Goal: Task Accomplishment & Management: Manage account settings

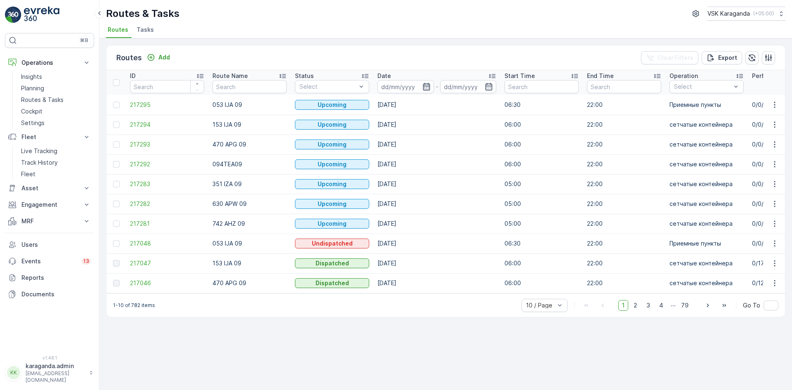
click at [426, 88] on icon "button" at bounding box center [427, 87] width 8 height 8
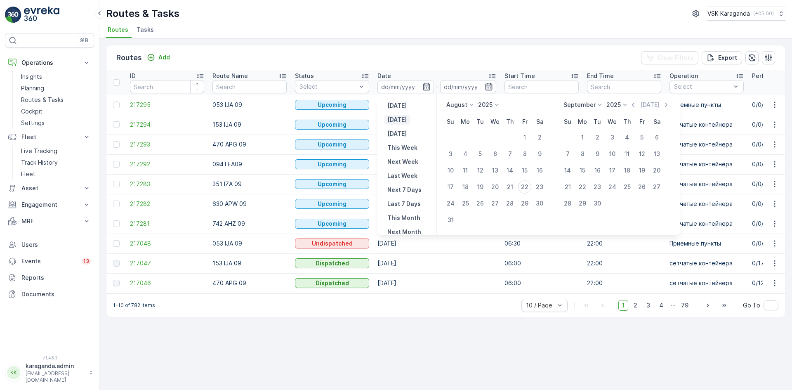
click at [402, 118] on p "[DATE]" at bounding box center [397, 120] width 19 height 8
type input "[DATE]"
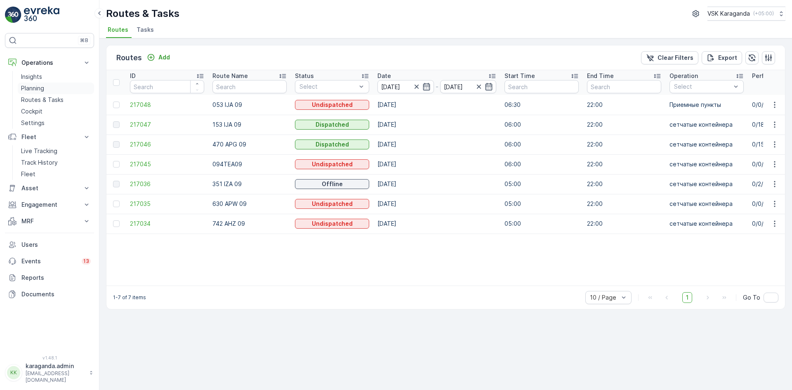
click at [40, 86] on p "Planning" at bounding box center [32, 88] width 23 height 8
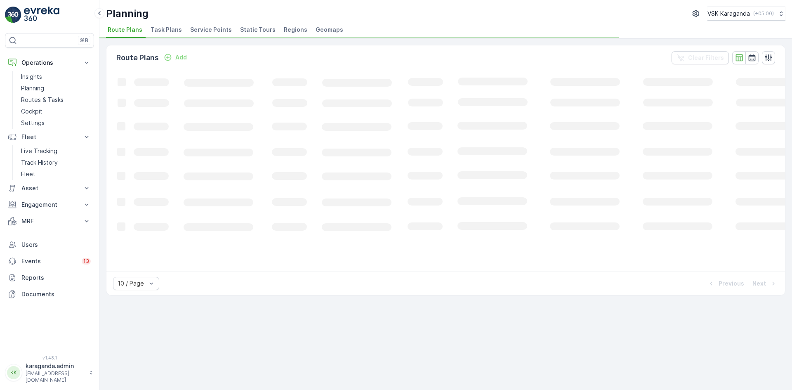
click at [224, 31] on span "Service Points" at bounding box center [211, 30] width 42 height 8
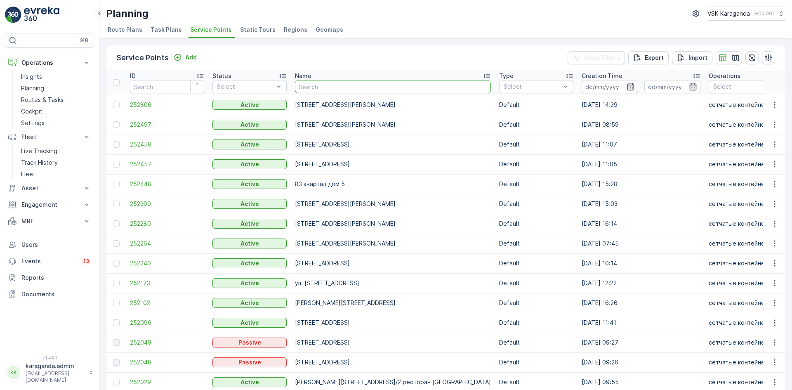
click at [324, 88] on input "text" at bounding box center [393, 86] width 196 height 13
type input "гоголя"
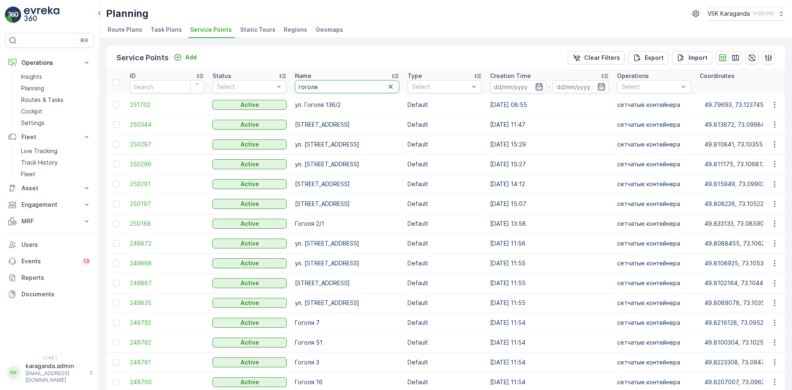
click at [321, 88] on input "гоголя" at bounding box center [347, 86] width 104 height 13
type input "гоголя 34"
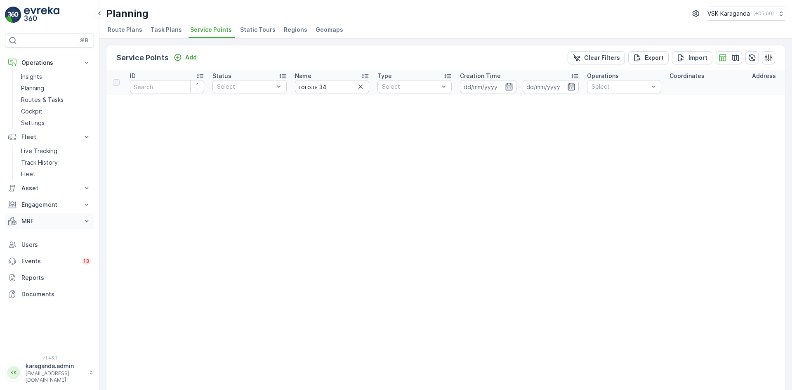
click at [27, 219] on p "MRF" at bounding box center [49, 221] width 56 height 8
click at [28, 236] on p "Входящий & Исходящий" at bounding box center [55, 235] width 69 height 8
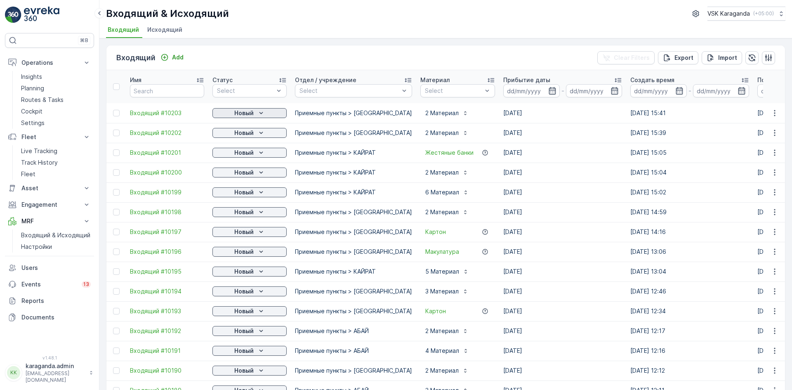
click at [253, 114] on p "Новый" at bounding box center [243, 113] width 19 height 8
click at [251, 133] on span "подтвердить" at bounding box center [237, 137] width 38 height 8
click at [257, 134] on icon "Новый" at bounding box center [261, 133] width 8 height 8
click at [251, 158] on span "подтвердить" at bounding box center [237, 157] width 38 height 8
click at [258, 155] on icon "Новый" at bounding box center [261, 153] width 8 height 8
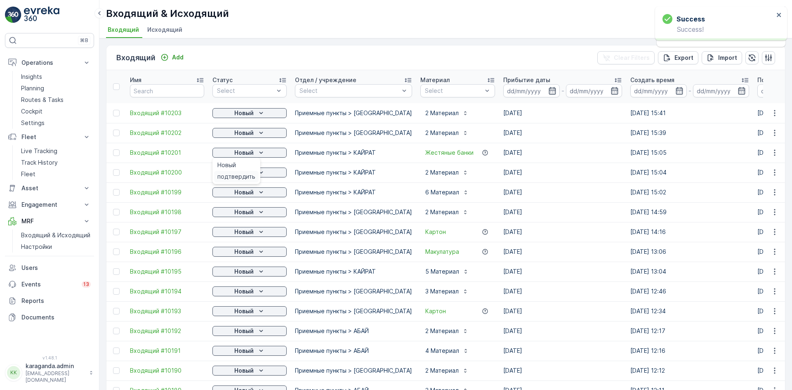
click at [248, 179] on span "подтвердить" at bounding box center [237, 177] width 38 height 8
click at [252, 193] on p "Новый" at bounding box center [243, 192] width 19 height 8
click at [247, 193] on p "Новый" at bounding box center [243, 192] width 19 height 8
click at [244, 215] on span "подтвердить" at bounding box center [237, 216] width 38 height 8
click at [243, 234] on span "подтвердить" at bounding box center [237, 236] width 38 height 8
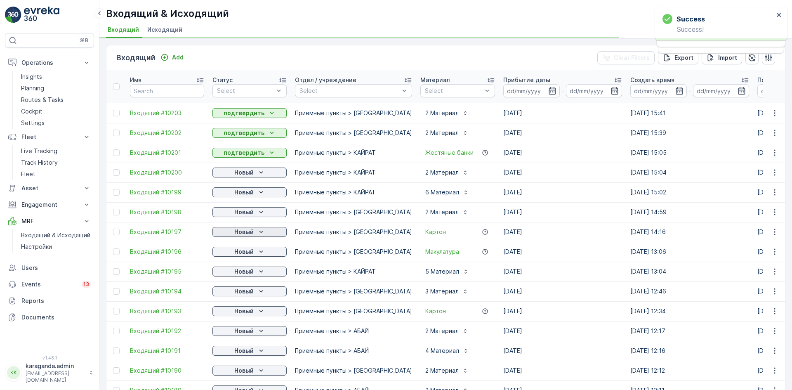
click at [242, 232] on p "Новый" at bounding box center [243, 232] width 19 height 8
click at [239, 258] on td "Новый" at bounding box center [249, 252] width 83 height 20
click at [246, 254] on p "Новый" at bounding box center [243, 252] width 19 height 8
drag, startPoint x: 241, startPoint y: 272, endPoint x: 246, endPoint y: 274, distance: 6.1
click at [241, 272] on span "подтвердить" at bounding box center [237, 276] width 38 height 8
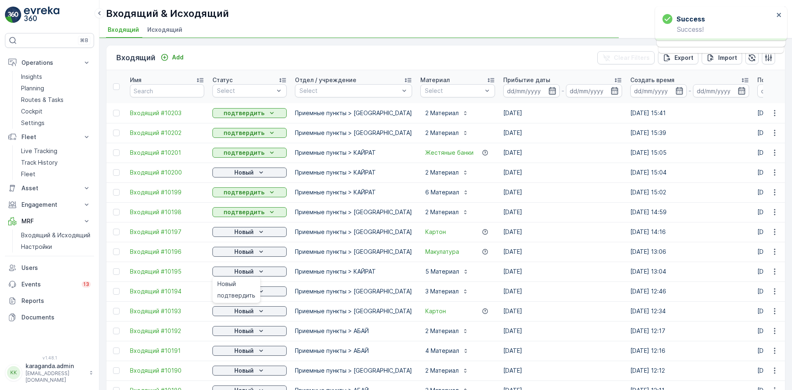
drag, startPoint x: 239, startPoint y: 296, endPoint x: 246, endPoint y: 296, distance: 6.2
click at [239, 297] on span "подтвердить" at bounding box center [237, 295] width 38 height 8
click at [254, 293] on div "Новый" at bounding box center [250, 291] width 68 height 8
click at [237, 312] on span "подтвердить" at bounding box center [237, 315] width 38 height 8
click at [246, 311] on p "Новый" at bounding box center [243, 311] width 19 height 8
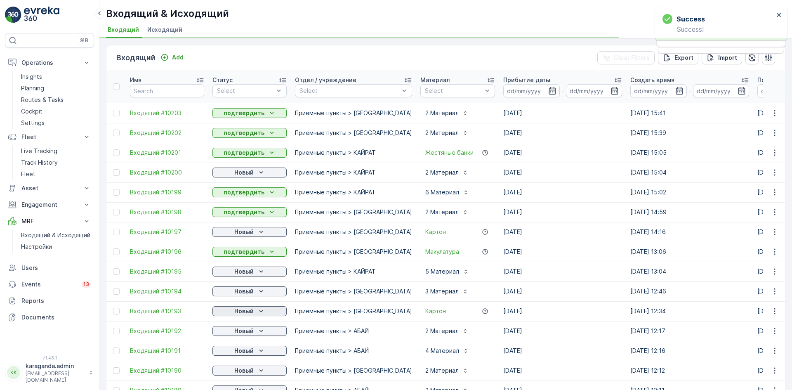
click at [247, 312] on p "Новый" at bounding box center [243, 311] width 19 height 8
click at [246, 332] on p "Новый" at bounding box center [243, 331] width 19 height 8
click at [248, 331] on p "Новый" at bounding box center [243, 331] width 19 height 8
click at [240, 353] on span "подтвердить" at bounding box center [237, 355] width 38 height 8
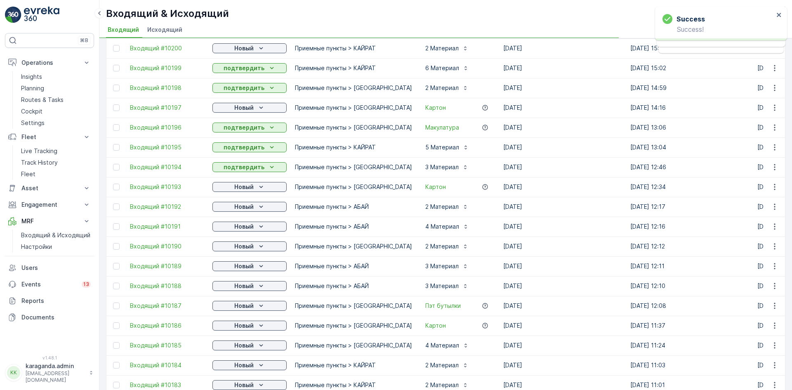
scroll to position [124, 0]
click at [249, 247] on p "Новый" at bounding box center [243, 247] width 19 height 8
drag, startPoint x: 244, startPoint y: 268, endPoint x: 248, endPoint y: 270, distance: 4.8
click at [243, 270] on span "подтвердить" at bounding box center [237, 271] width 38 height 8
drag, startPoint x: 237, startPoint y: 291, endPoint x: 242, endPoint y: 289, distance: 5.0
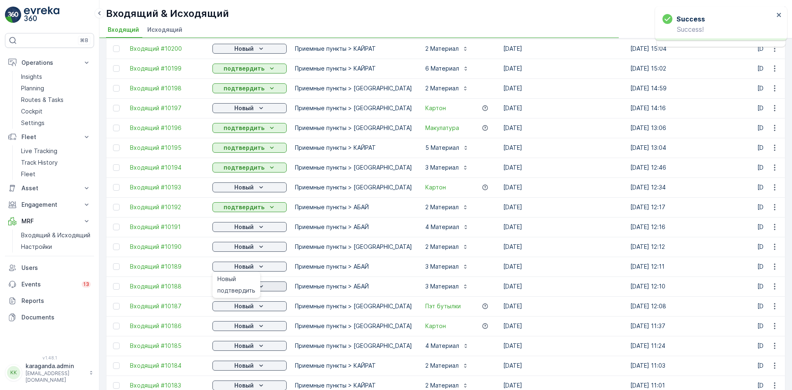
click at [237, 292] on span "подтвердить" at bounding box center [237, 290] width 38 height 8
click at [250, 286] on p "Новый" at bounding box center [243, 286] width 19 height 8
click at [244, 308] on span "подтвердить" at bounding box center [237, 310] width 38 height 8
click at [254, 309] on div "Новый" at bounding box center [250, 306] width 68 height 8
click at [240, 331] on div "Новый" at bounding box center [250, 326] width 74 height 12
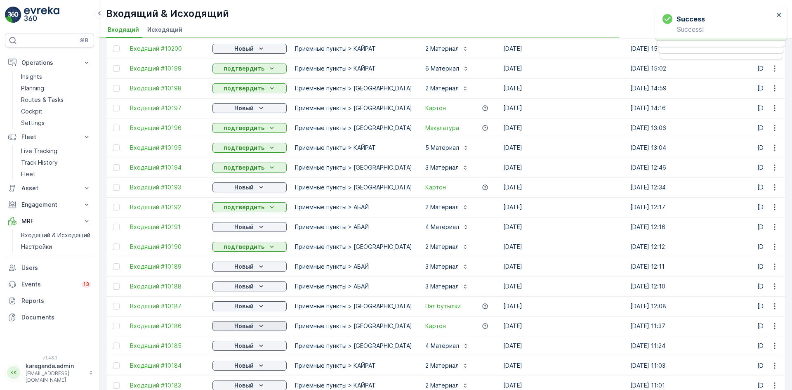
click at [249, 325] on p "Новый" at bounding box center [243, 326] width 19 height 8
click at [236, 345] on div "подтвердить" at bounding box center [236, 350] width 45 height 12
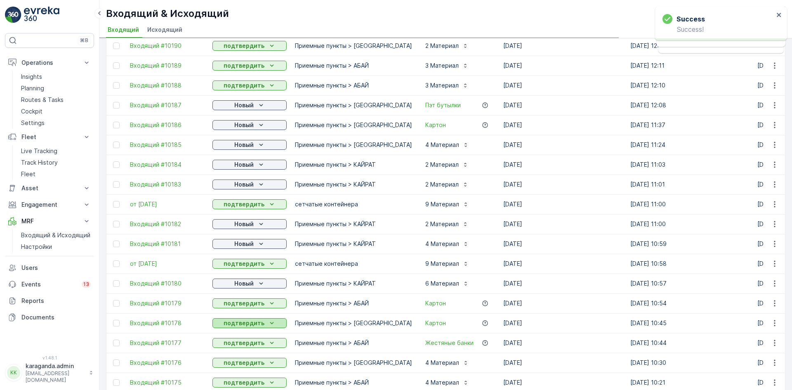
scroll to position [371, 0]
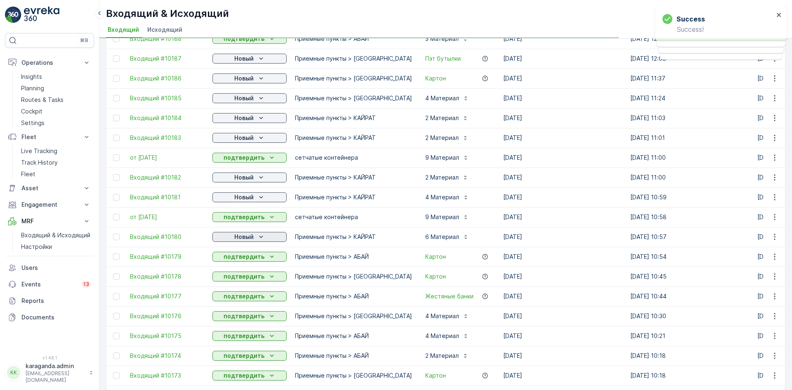
click at [250, 237] on p "Новый" at bounding box center [243, 237] width 19 height 8
click at [245, 260] on span "подтвердить" at bounding box center [237, 261] width 38 height 8
click at [253, 197] on p "Новый" at bounding box center [243, 197] width 19 height 8
click at [246, 219] on span "подтвердить" at bounding box center [237, 221] width 38 height 8
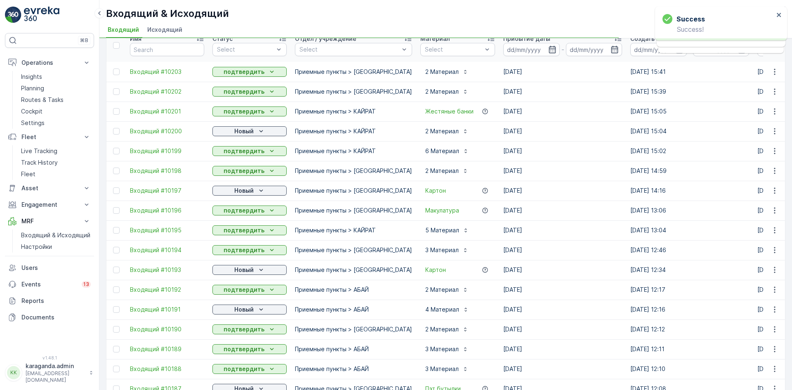
scroll to position [0, 0]
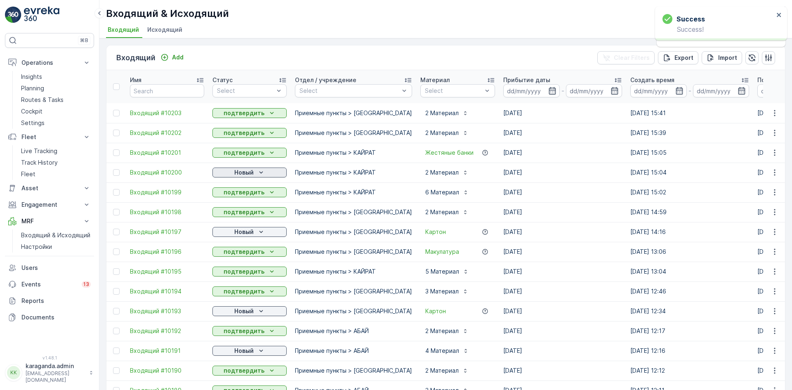
click at [260, 170] on icon "Новый" at bounding box center [261, 172] width 8 height 8
click at [251, 194] on span "подтвердить" at bounding box center [237, 196] width 38 height 8
click at [258, 232] on icon "Новый" at bounding box center [261, 232] width 8 height 8
click at [251, 253] on span "подтвердить" at bounding box center [237, 256] width 38 height 8
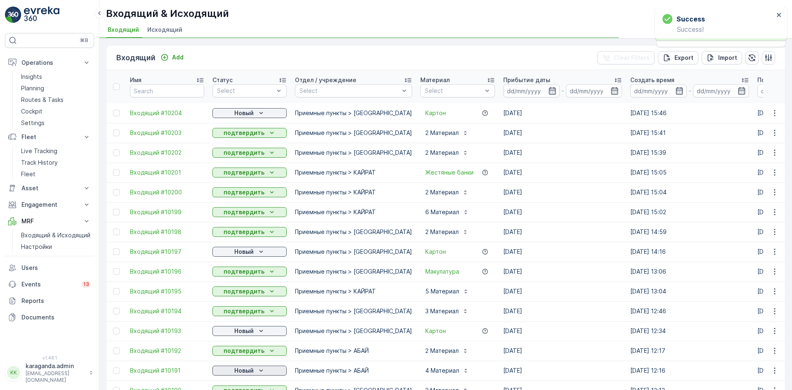
scroll to position [124, 0]
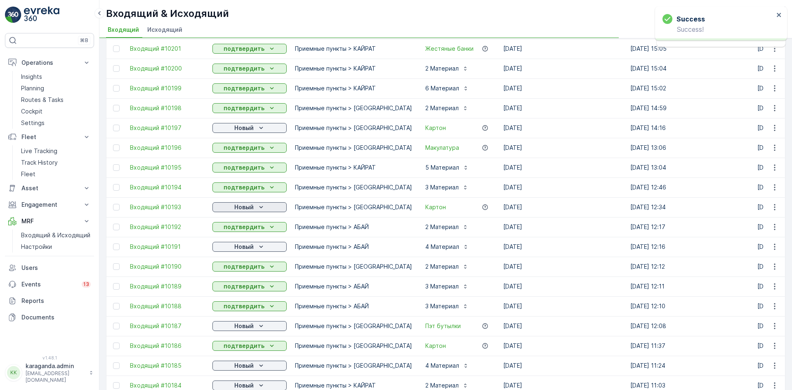
click at [254, 206] on div "Новый" at bounding box center [250, 207] width 68 height 8
click at [240, 232] on span "подтвердить" at bounding box center [237, 231] width 38 height 8
drag, startPoint x: 240, startPoint y: 232, endPoint x: 243, endPoint y: 248, distance: 16.7
click at [243, 248] on p "Новый" at bounding box center [243, 247] width 19 height 8
click at [238, 272] on span "подтвердить" at bounding box center [237, 271] width 38 height 8
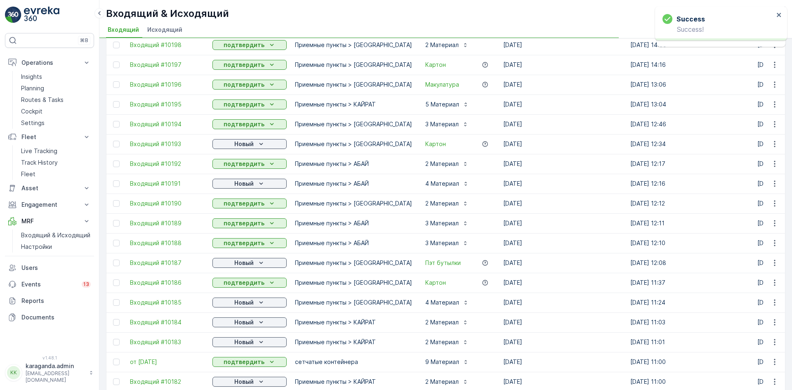
scroll to position [206, 0]
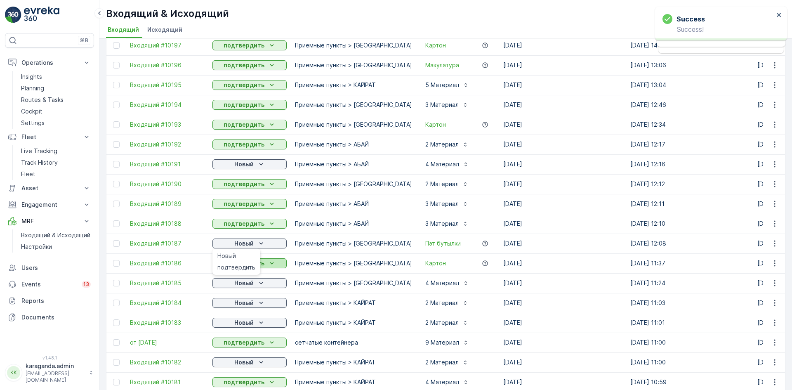
drag, startPoint x: 250, startPoint y: 263, endPoint x: 250, endPoint y: 267, distance: 4.5
click at [250, 264] on div "подтвердить" at bounding box center [236, 268] width 45 height 12
click at [250, 282] on p "Новый" at bounding box center [243, 283] width 19 height 8
click at [246, 303] on span "подтвердить" at bounding box center [237, 307] width 38 height 8
click at [248, 304] on p "Новый" at bounding box center [243, 303] width 19 height 8
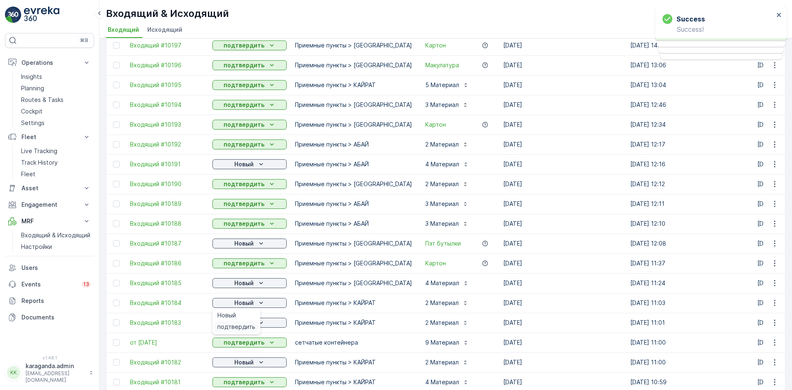
click at [240, 328] on span "подтвердить" at bounding box center [237, 327] width 38 height 8
click at [248, 348] on span "подтвердить" at bounding box center [237, 347] width 38 height 8
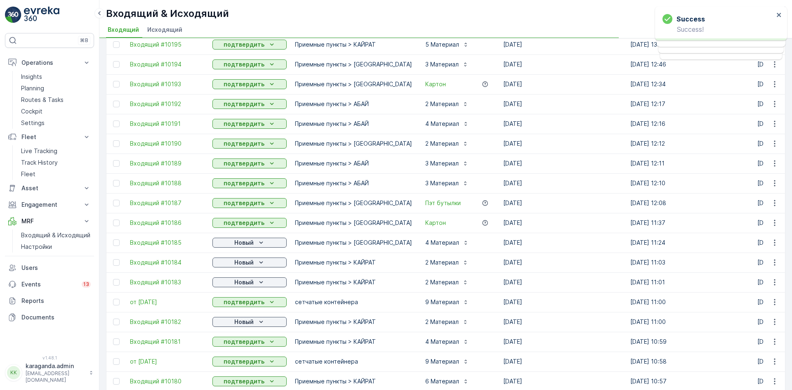
scroll to position [330, 0]
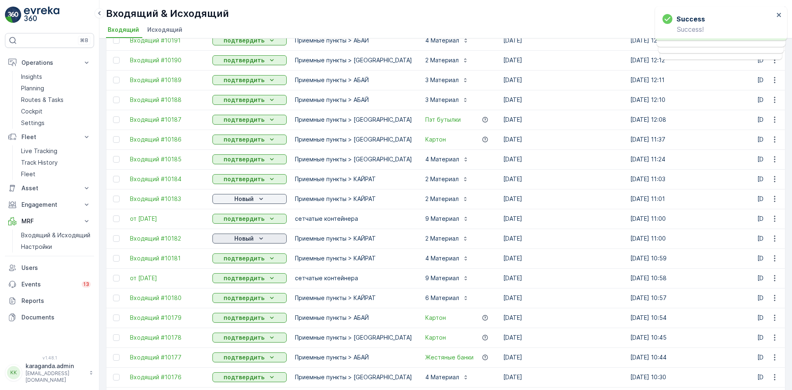
click at [246, 242] on p "Новый" at bounding box center [243, 238] width 19 height 8
click at [241, 256] on div "Новый" at bounding box center [236, 251] width 45 height 12
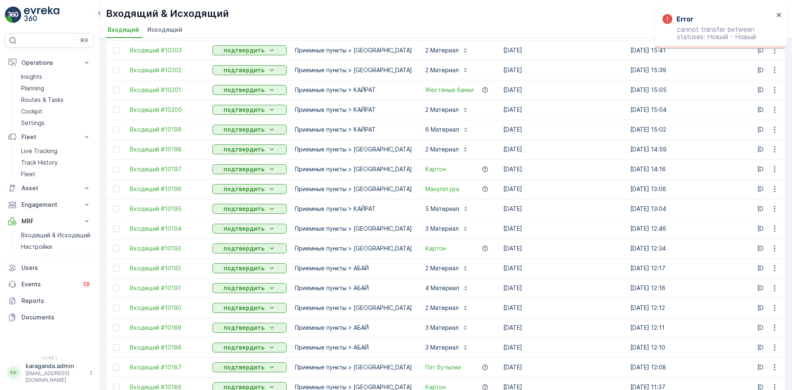
scroll to position [0, 0]
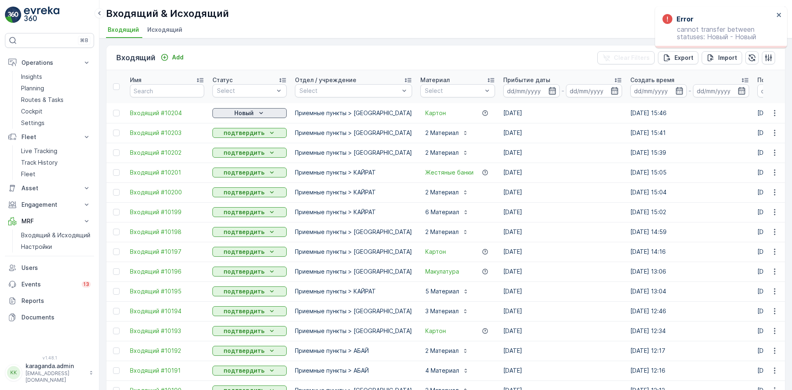
click at [260, 113] on icon "Новый" at bounding box center [261, 113] width 4 height 2
click at [242, 139] on span "подтвердить" at bounding box center [237, 137] width 38 height 8
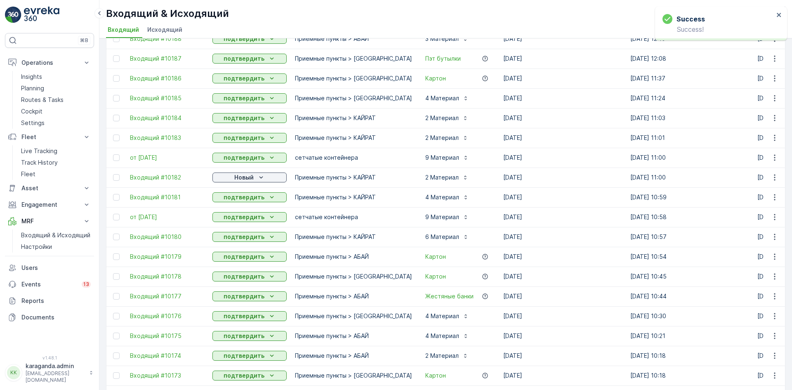
scroll to position [495, 0]
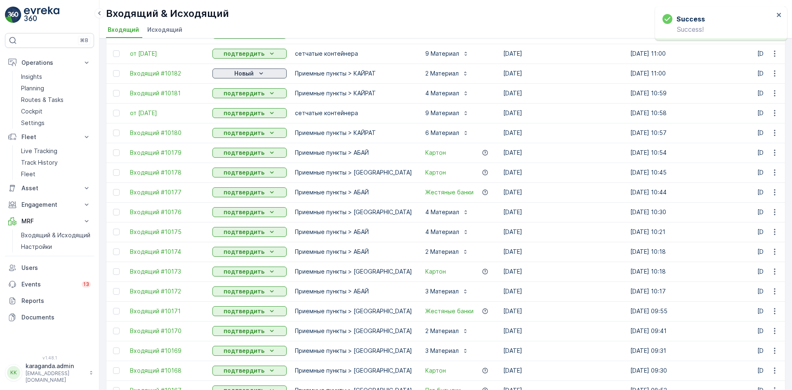
click at [259, 77] on icon "Новый" at bounding box center [261, 73] width 8 height 8
click at [253, 97] on span "подтвердить" at bounding box center [237, 97] width 38 height 8
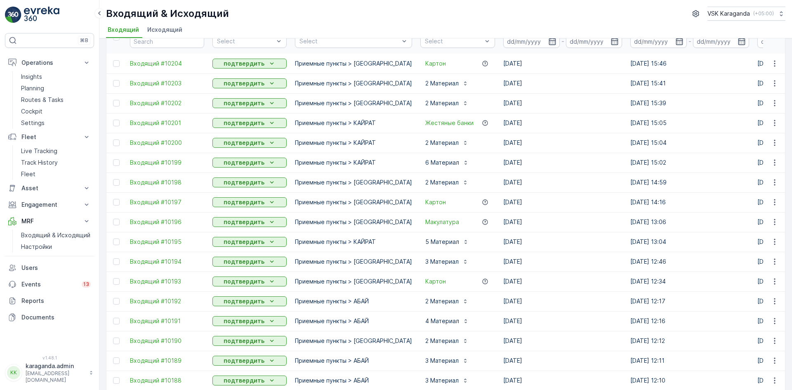
scroll to position [0, 0]
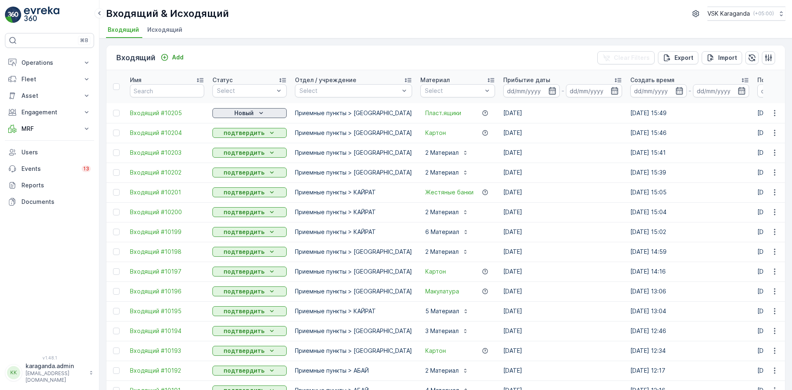
click at [251, 113] on p "Новый" at bounding box center [243, 113] width 19 height 8
click at [242, 138] on span "подтвердить" at bounding box center [237, 137] width 38 height 8
